Goal: Task Accomplishment & Management: Use online tool/utility

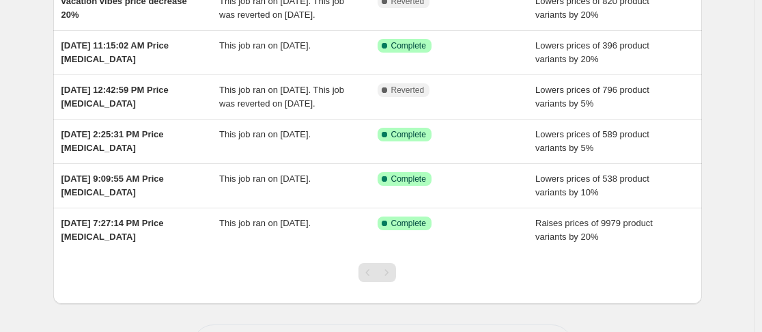
scroll to position [142, 0]
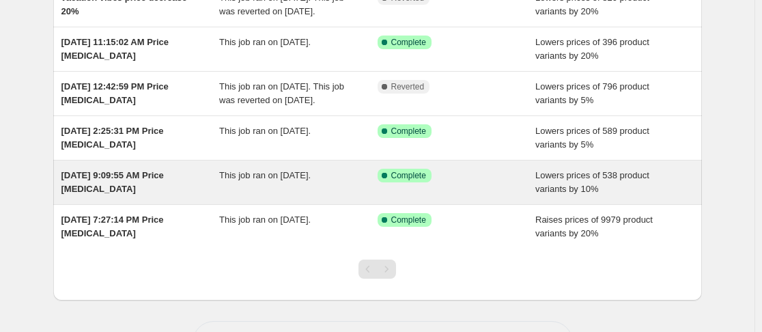
click at [130, 194] on span "[DATE] 9:09:55 AM Price [MEDICAL_DATA]" at bounding box center [112, 182] width 102 height 24
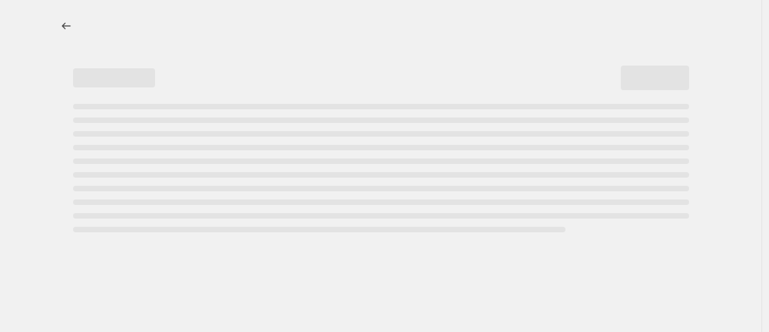
select select "percentage"
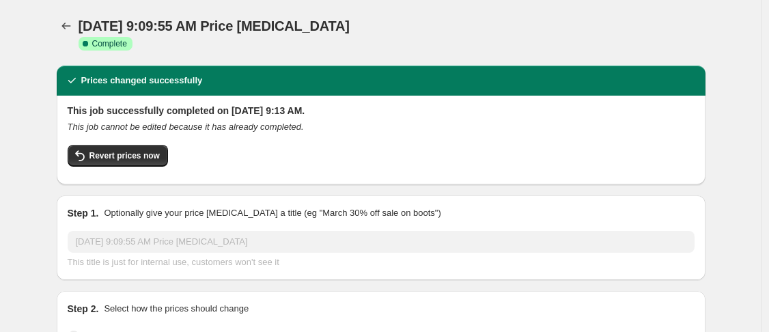
select select "collection"
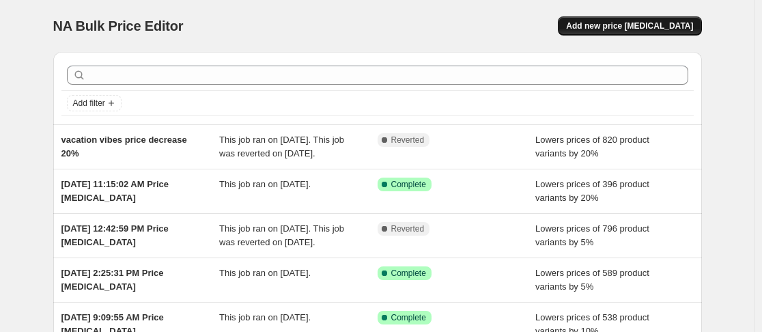
click at [627, 26] on span "Add new price change job" at bounding box center [629, 25] width 127 height 11
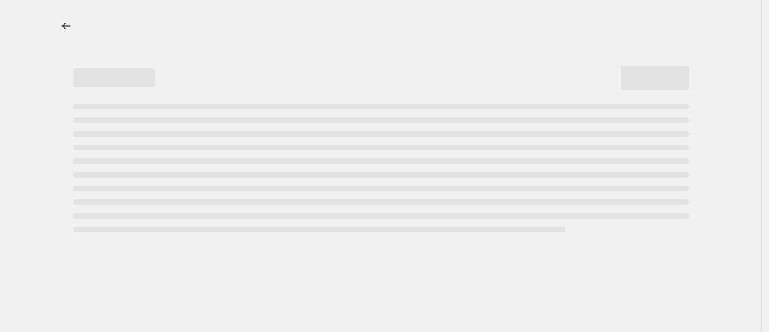
select select "percentage"
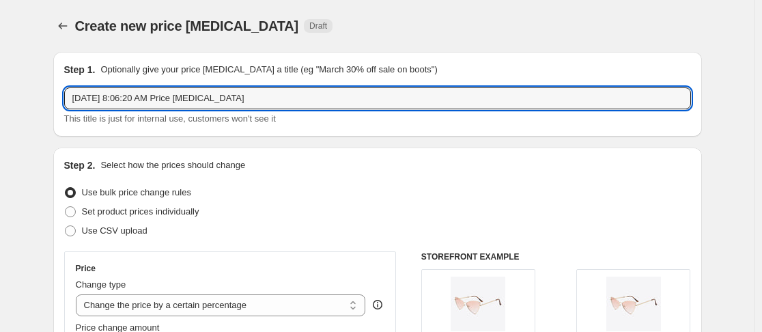
drag, startPoint x: 321, startPoint y: 97, endPoint x: 17, endPoint y: 110, distance: 304.0
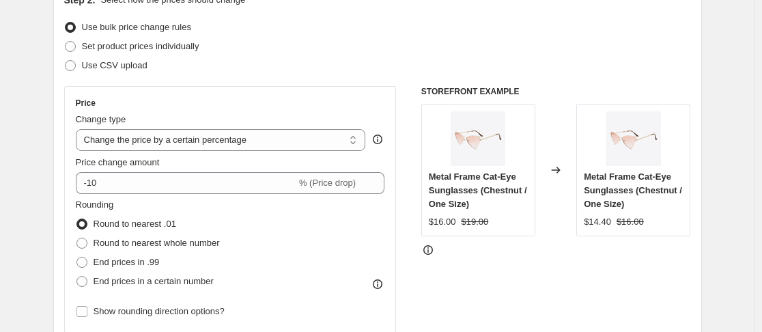
scroll to position [186, 0]
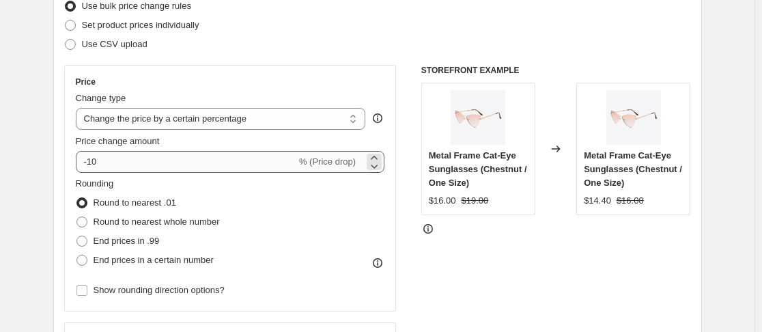
type input "Gypsy Girl"
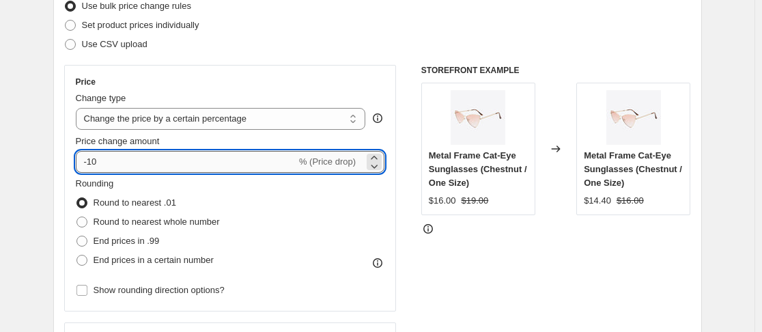
drag, startPoint x: 115, startPoint y: 162, endPoint x: 92, endPoint y: 159, distance: 23.5
click at [92, 159] on input "-10" at bounding box center [186, 162] width 220 height 22
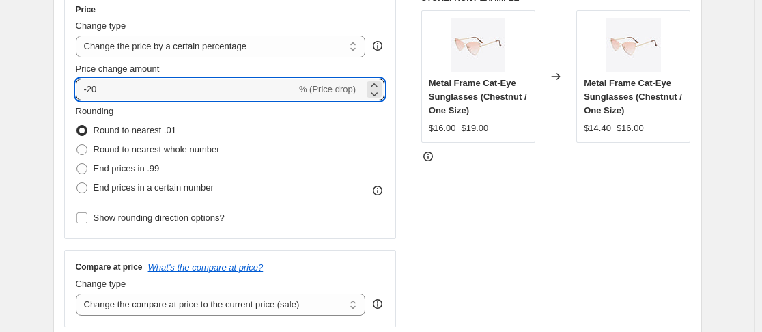
scroll to position [264, 0]
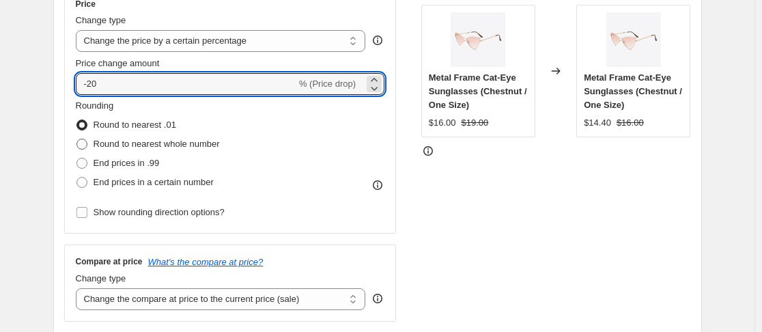
type input "-20"
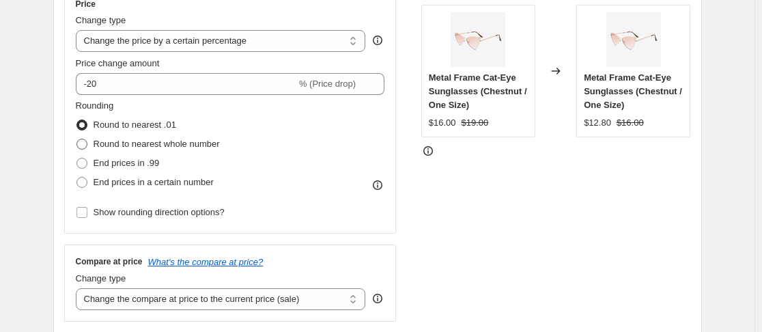
click at [84, 148] on span at bounding box center [81, 144] width 11 height 11
click at [77, 139] on input "Round to nearest whole number" at bounding box center [76, 139] width 1 height 1
radio input "true"
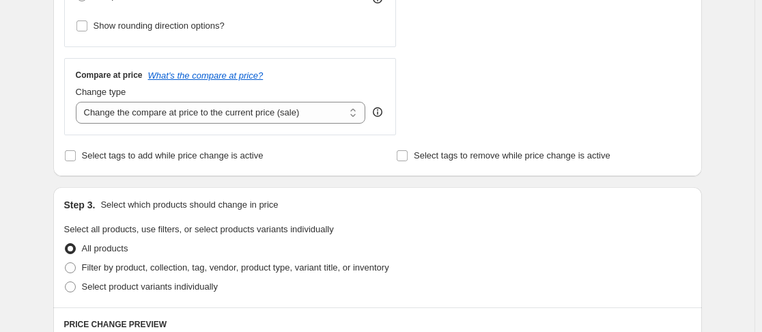
scroll to position [454, 0]
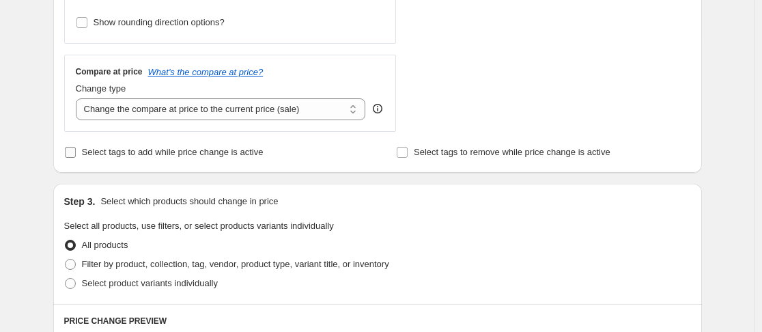
click at [74, 155] on input "Select tags to add while price change is active" at bounding box center [70, 152] width 11 height 11
checkbox input "true"
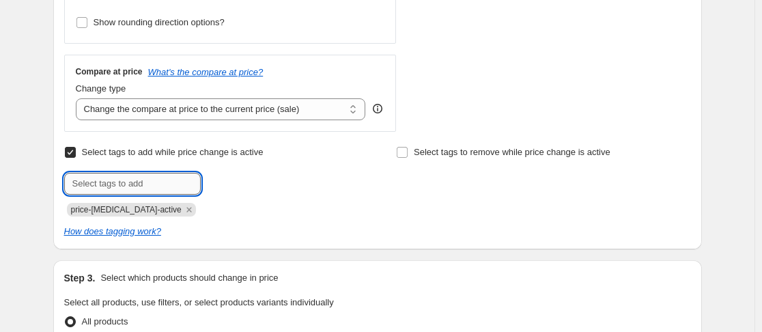
click at [94, 184] on input "text" at bounding box center [132, 184] width 137 height 22
type input "Sale Items"
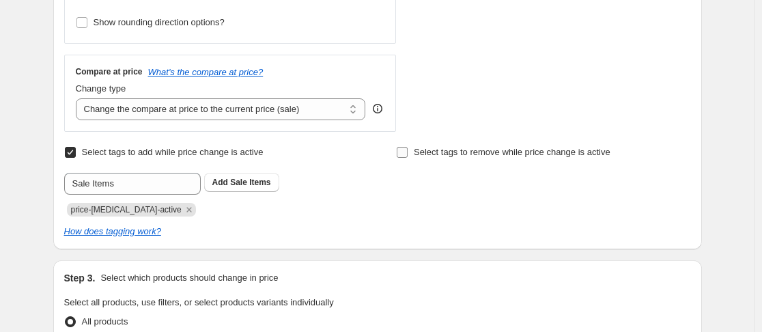
click at [405, 153] on input "Select tags to remove while price change is active" at bounding box center [402, 152] width 11 height 11
checkbox input "true"
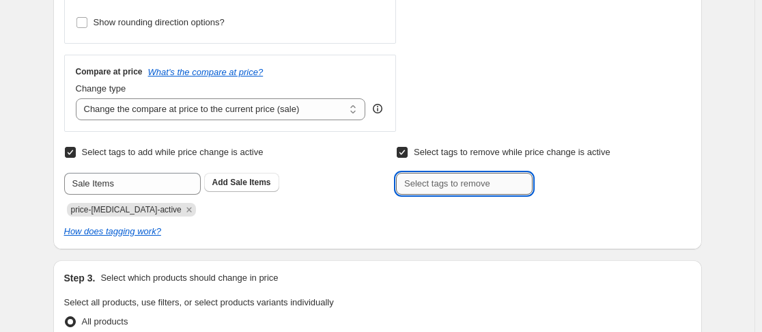
click at [412, 184] on input "text" at bounding box center [464, 184] width 137 height 22
type input "Fresh"
click at [257, 180] on span "Sale Items" at bounding box center [250, 182] width 40 height 10
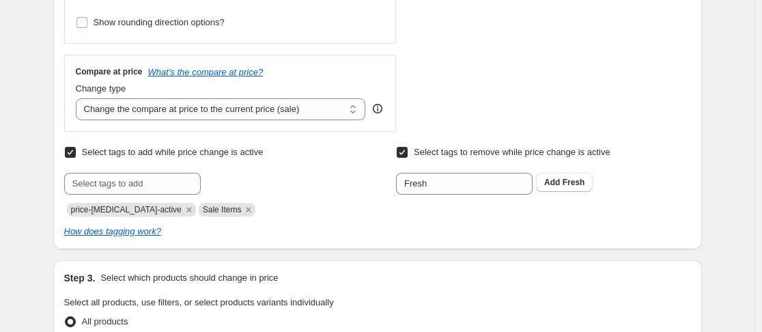
click at [556, 189] on button "Add Fresh" at bounding box center [564, 182] width 57 height 19
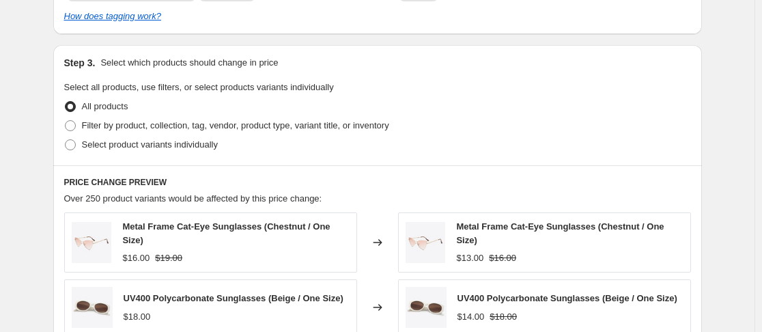
scroll to position [666, 0]
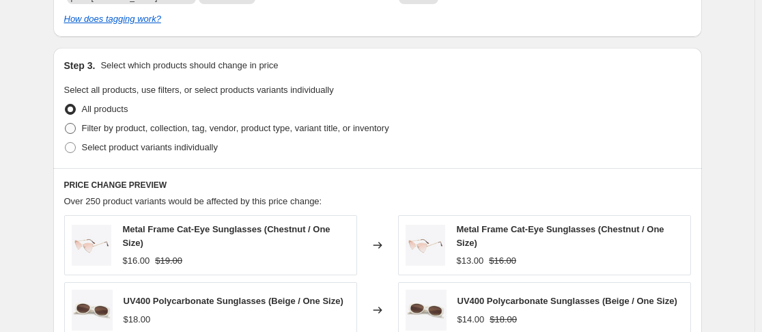
click at [76, 126] on span at bounding box center [70, 128] width 11 height 11
click at [66, 124] on input "Filter by product, collection, tag, vendor, product type, variant title, or inv…" at bounding box center [65, 123] width 1 height 1
radio input "true"
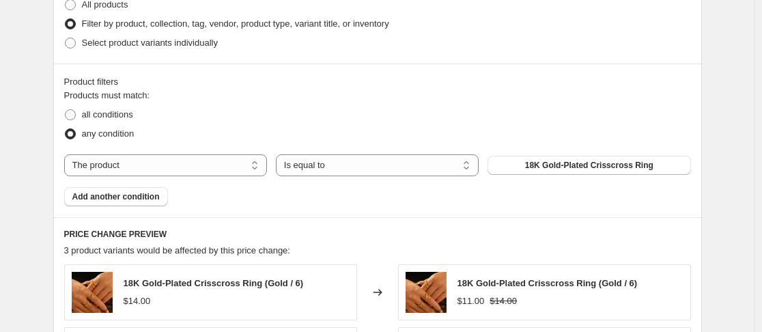
scroll to position [768, 0]
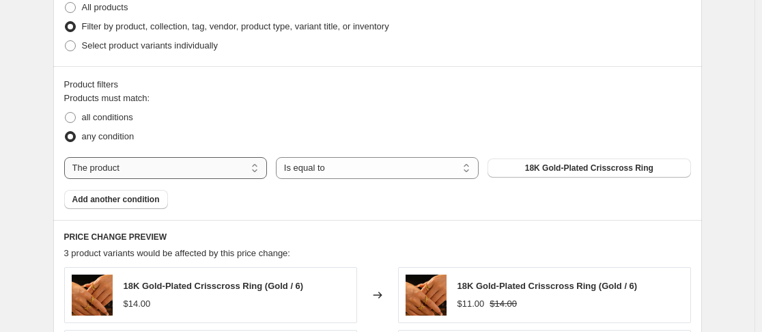
click at [257, 173] on select "The product The product's collection The product's tag The product's vendor The…" at bounding box center [165, 168] width 203 height 22
select select "collection"
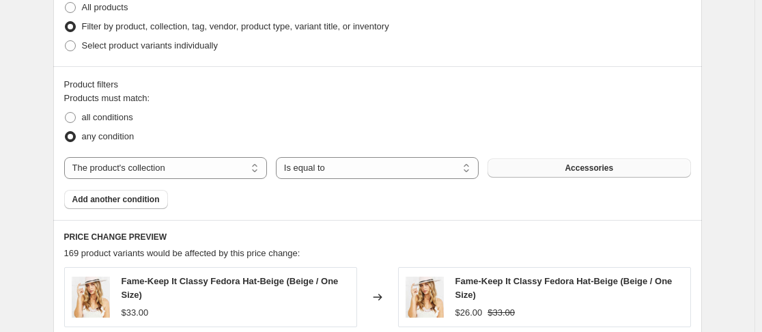
click at [572, 169] on span "Accessories" at bounding box center [588, 167] width 48 height 11
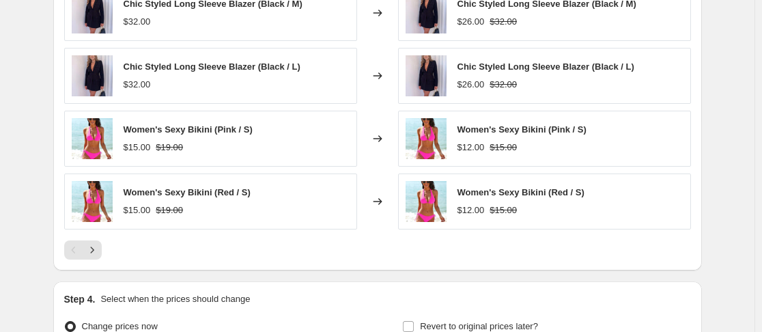
scroll to position [1263, 0]
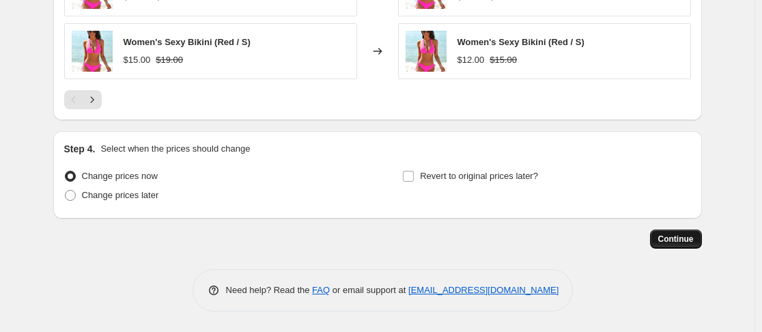
click at [678, 240] on span "Continue" at bounding box center [675, 238] width 35 height 11
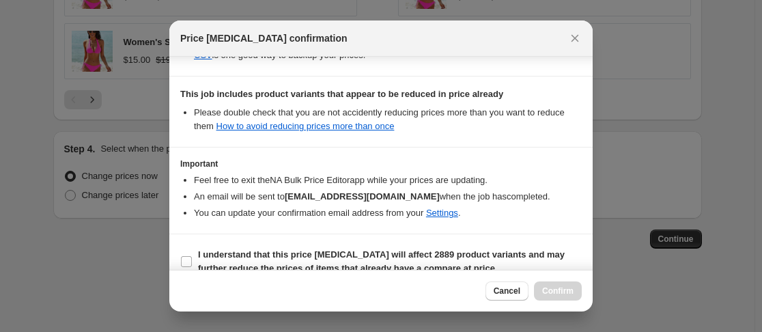
scroll to position [404, 0]
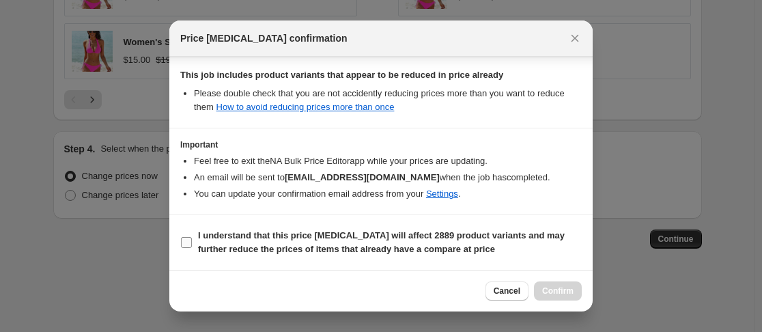
click at [183, 242] on input "I understand that this price change job will affect 2889 product variants and m…" at bounding box center [186, 242] width 11 height 11
checkbox input "true"
click at [547, 291] on span "Confirm" at bounding box center [557, 290] width 31 height 11
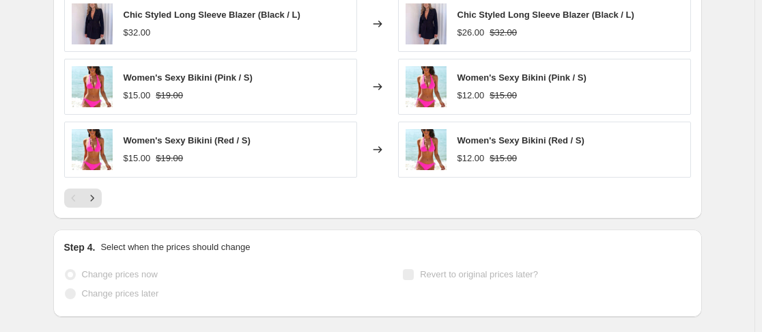
scroll to position [1298, 0]
